Goal: Information Seeking & Learning: Check status

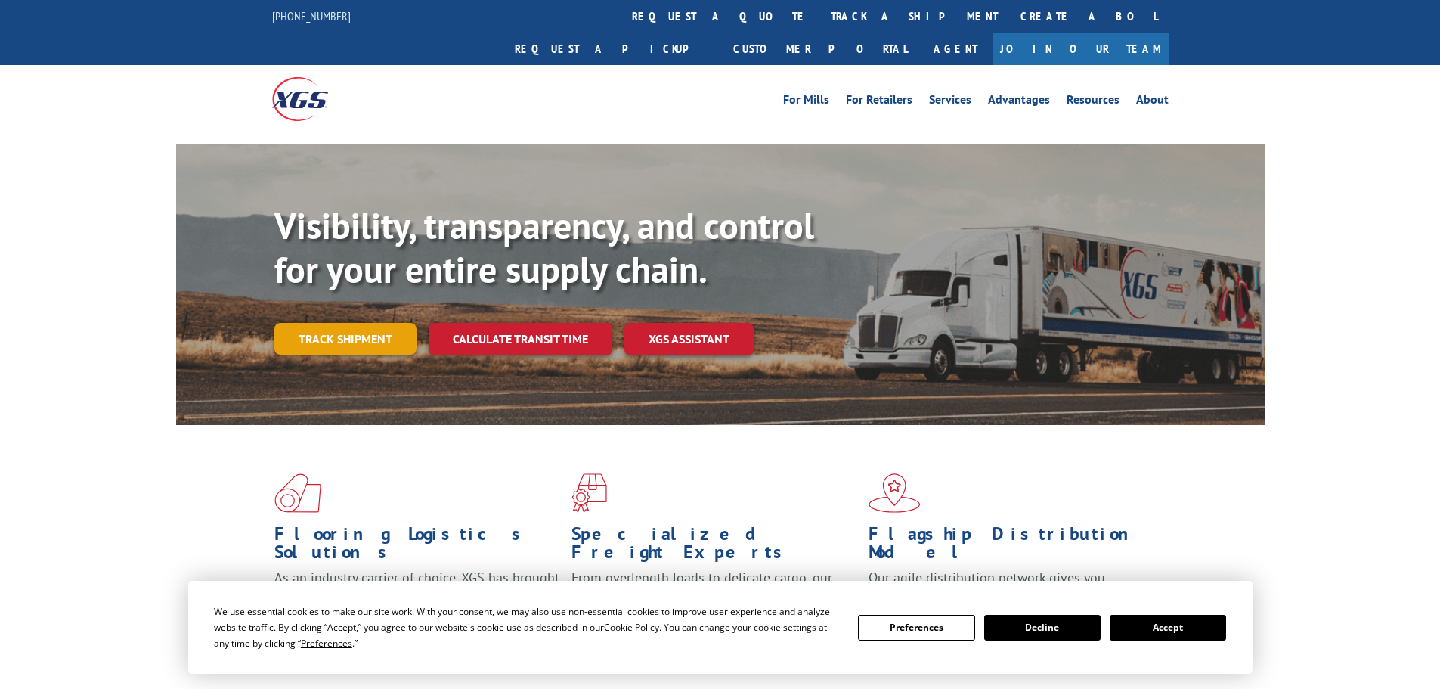
click at [376, 323] on link "Track shipment" at bounding box center [345, 339] width 142 height 32
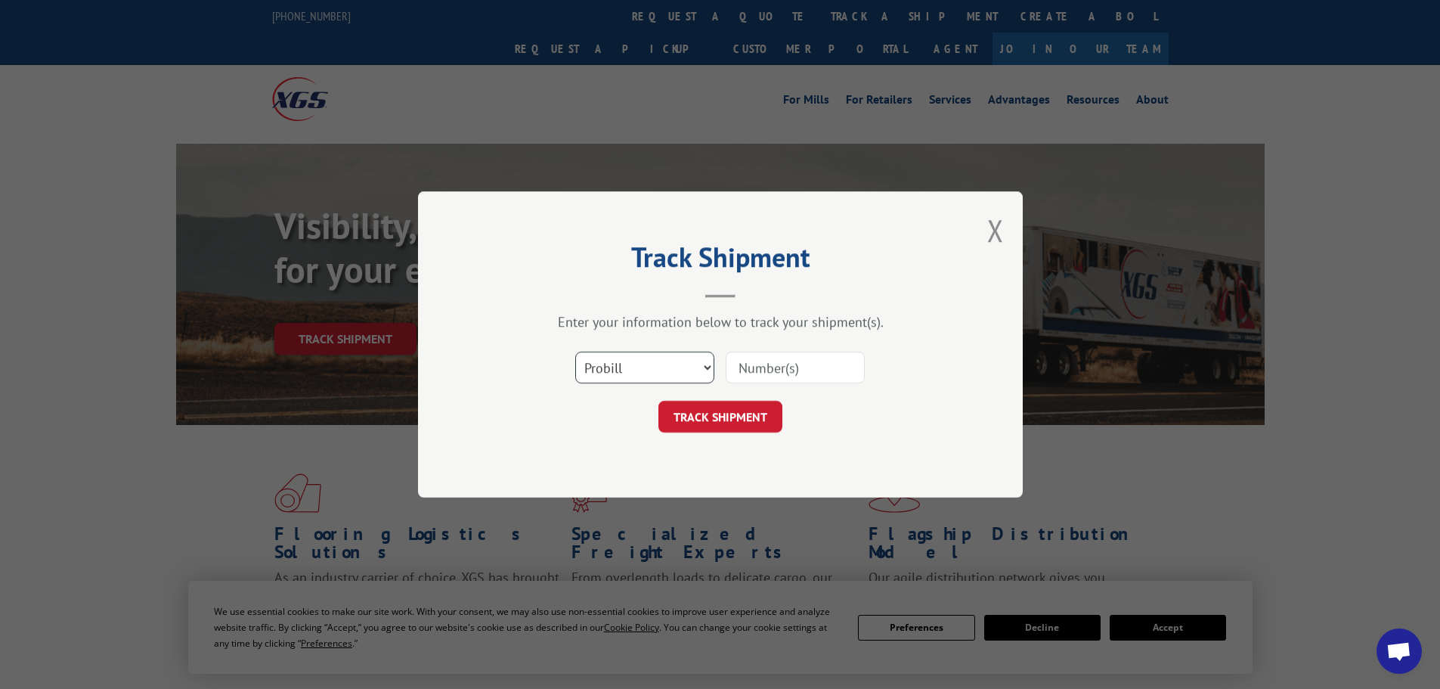
click at [630, 367] on select "Select category... Probill BOL PO" at bounding box center [644, 368] width 139 height 32
select select "bol"
click at [575, 352] on select "Select category... Probill BOL PO" at bounding box center [644, 368] width 139 height 32
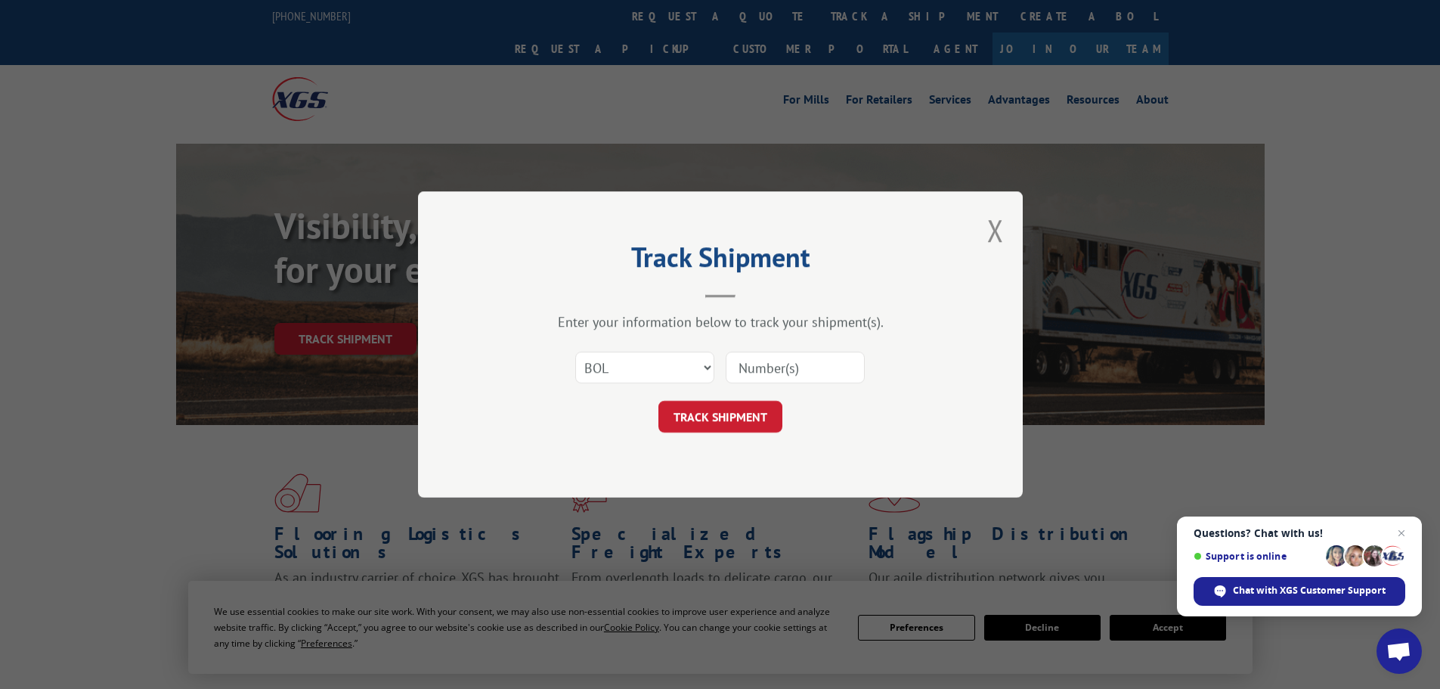
click at [771, 364] on input at bounding box center [795, 368] width 139 height 32
paste input "6100055253"
type input "6100055253"
click at [745, 410] on button "TRACK SHIPMENT" at bounding box center [720, 417] width 124 height 32
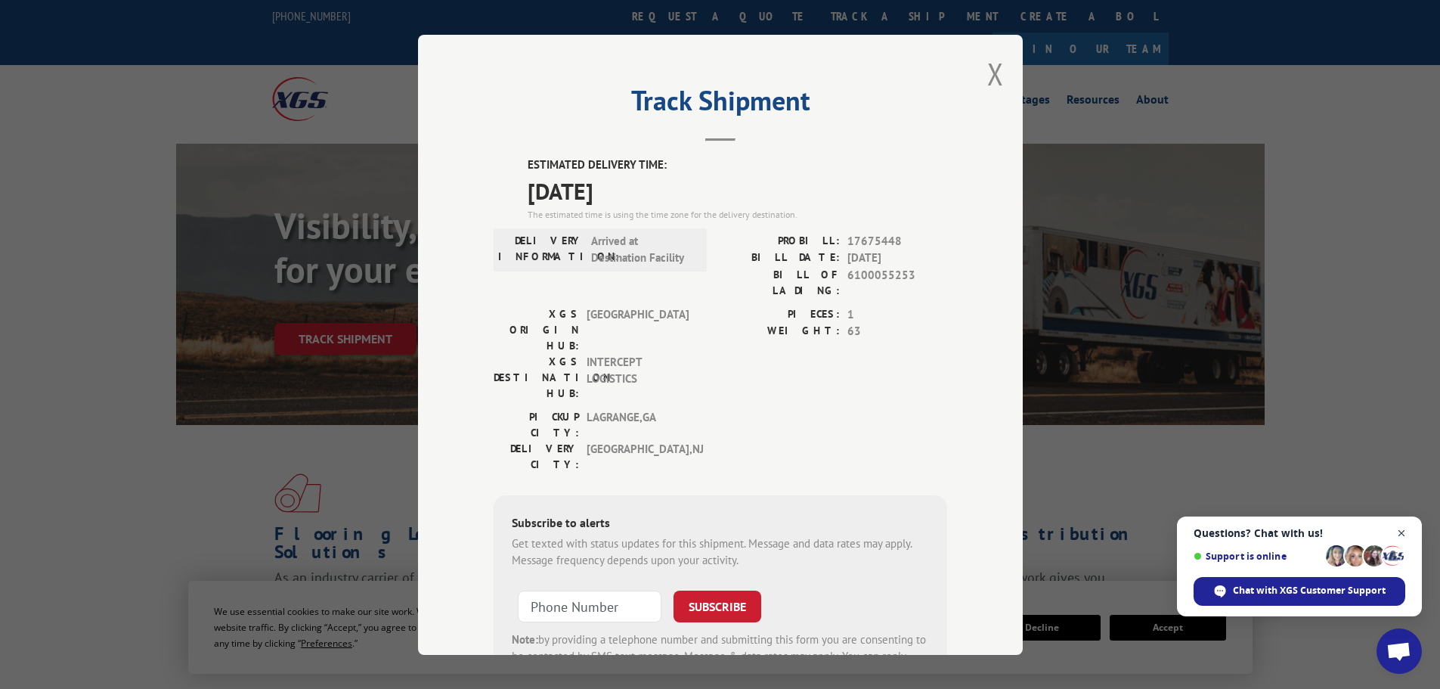
click at [1403, 538] on span "Close chat" at bounding box center [1401, 533] width 19 height 19
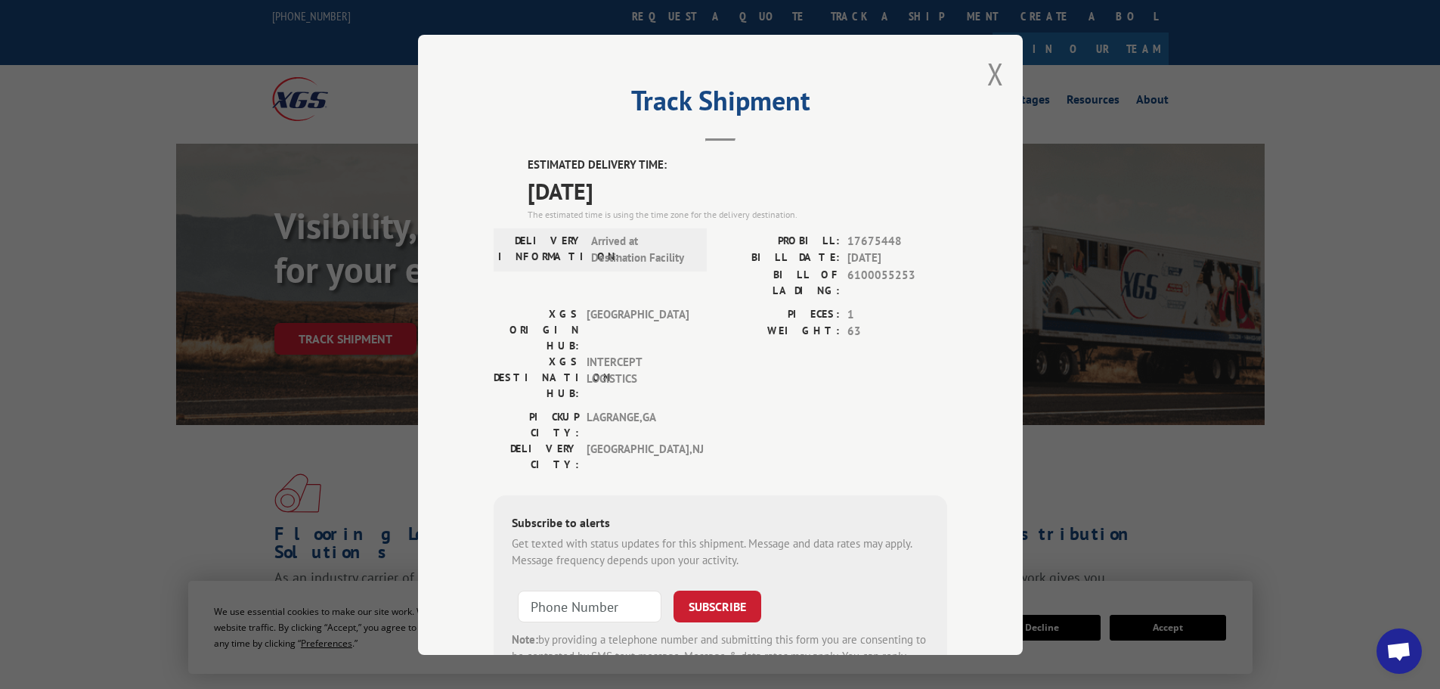
drag, startPoint x: 988, startPoint y: 76, endPoint x: 970, endPoint y: 62, distance: 23.1
click at [988, 76] on button "Close modal" at bounding box center [995, 74] width 17 height 40
